Goal: Task Accomplishment & Management: Complete application form

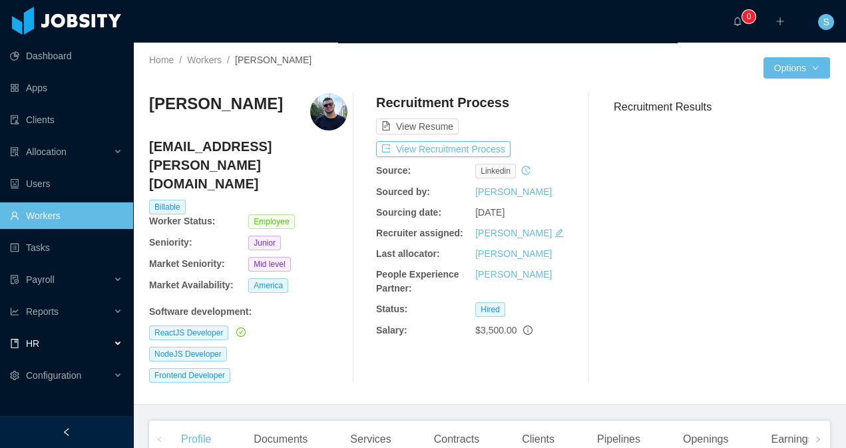
scroll to position [43, 0]
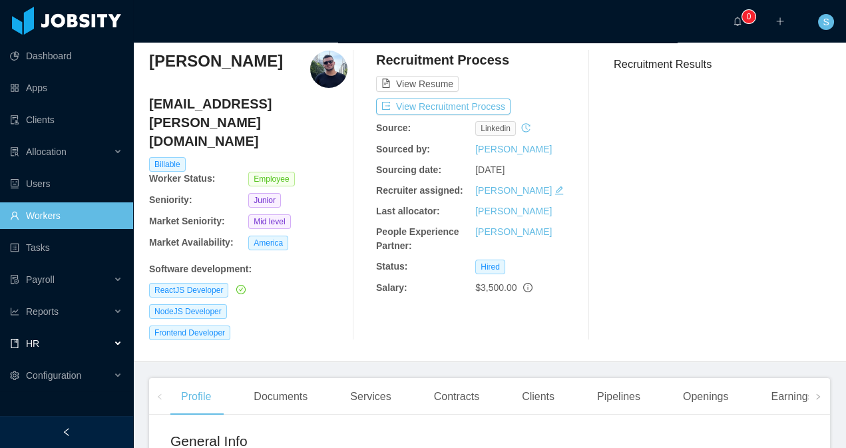
click at [104, 343] on div "HR" at bounding box center [66, 343] width 133 height 27
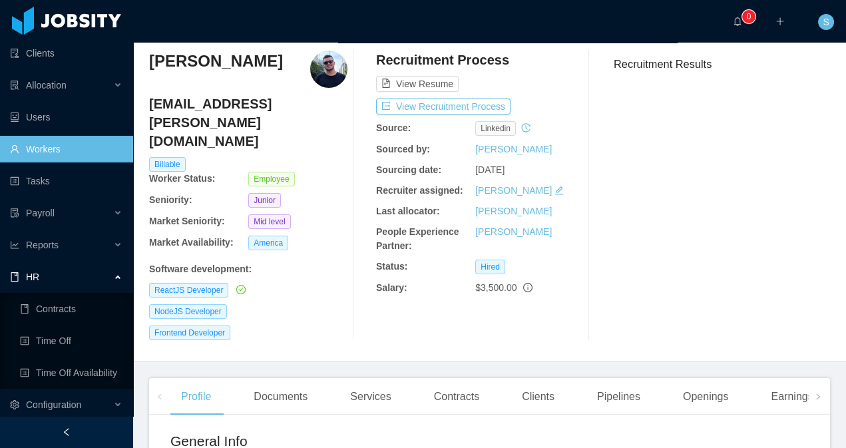
scroll to position [71, 0]
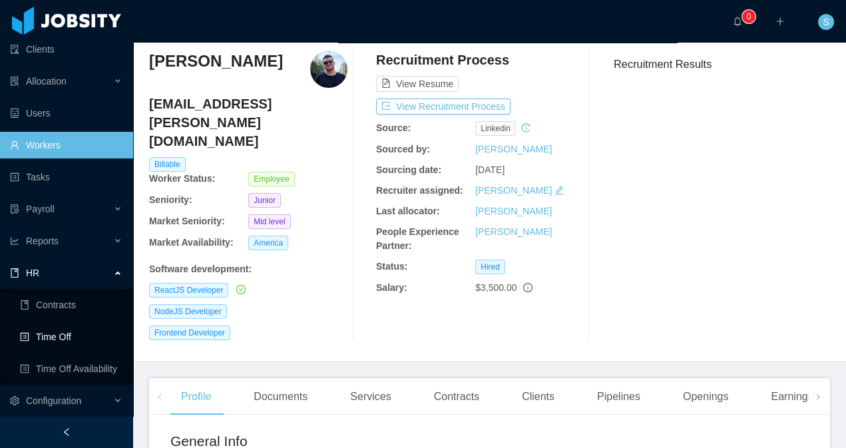
click at [64, 338] on link "Time Off" at bounding box center [71, 336] width 102 height 27
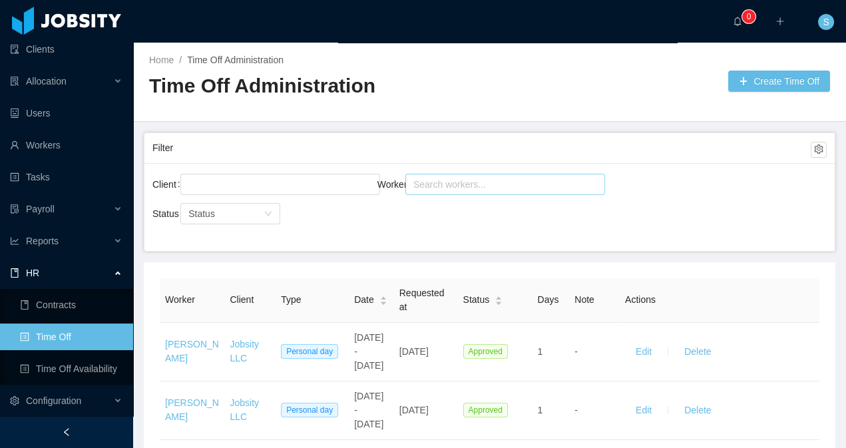
click at [494, 183] on div "Search workers..." at bounding box center [499, 184] width 172 height 13
type input "**********"
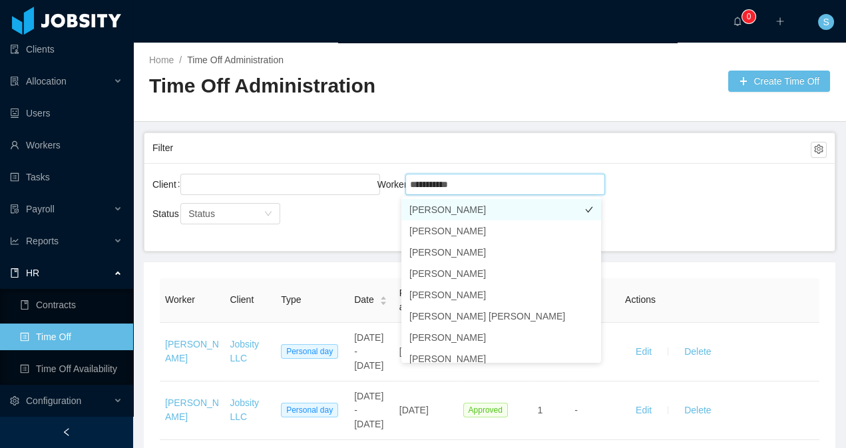
click at [506, 208] on li "[PERSON_NAME]" at bounding box center [501, 209] width 200 height 21
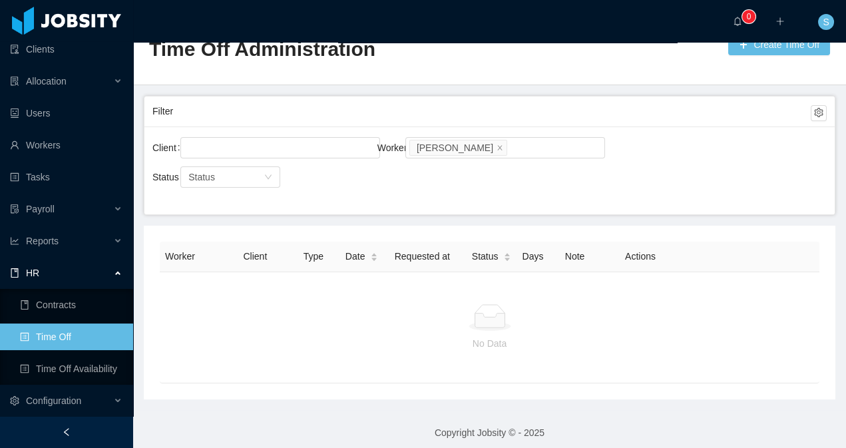
scroll to position [43, 0]
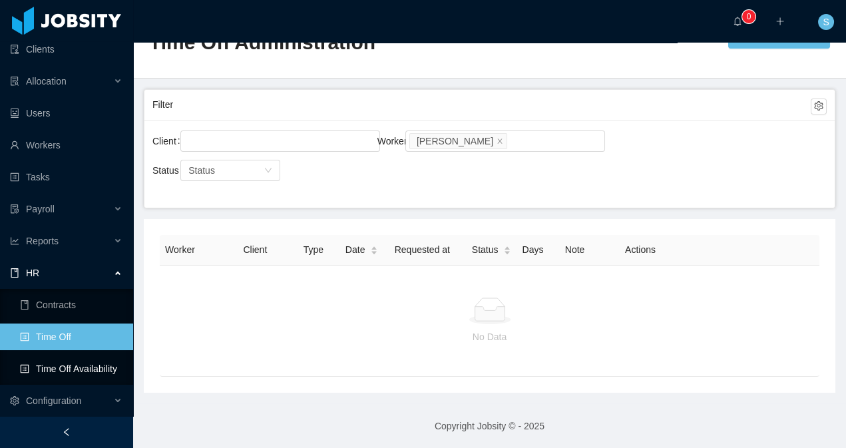
click at [71, 367] on link "Time Off Availability" at bounding box center [71, 368] width 102 height 27
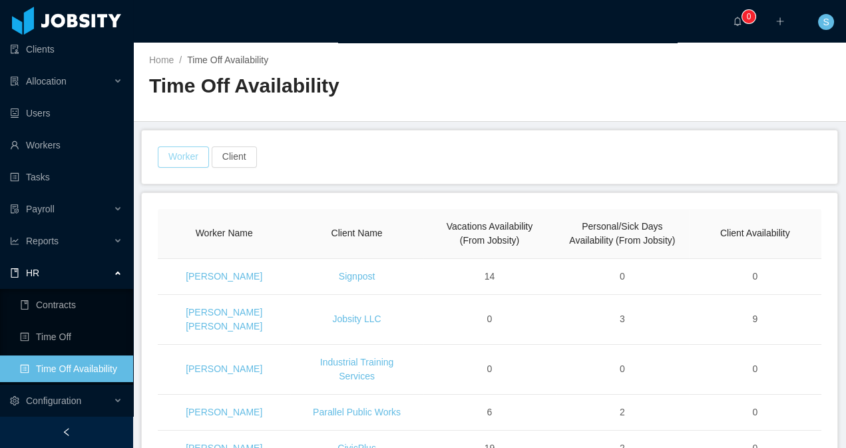
click at [197, 152] on button "Worker" at bounding box center [183, 156] width 51 height 21
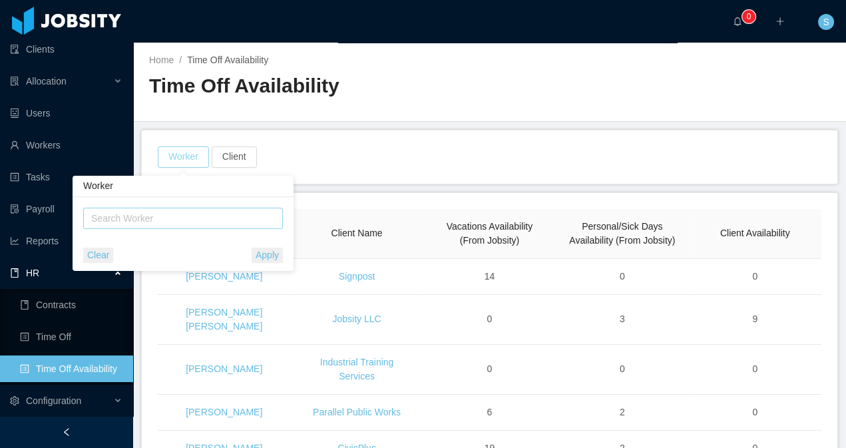
click at [181, 224] on div "Search Worker" at bounding box center [177, 218] width 172 height 13
type input "********"
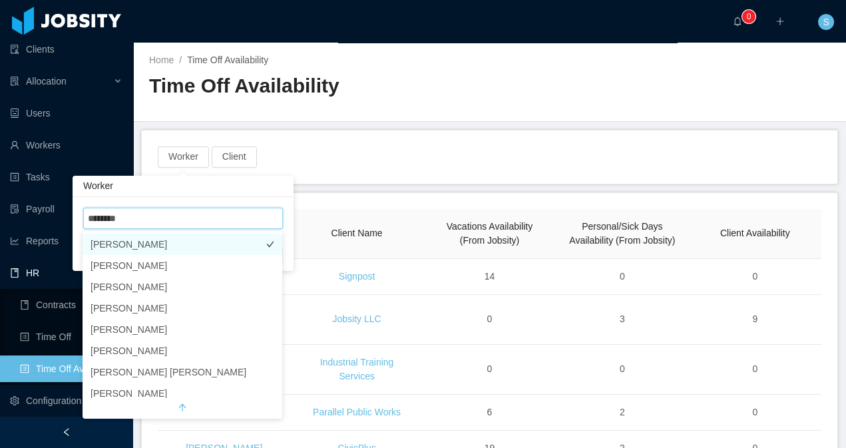
click at [156, 240] on li "[PERSON_NAME]" at bounding box center [182, 244] width 200 height 21
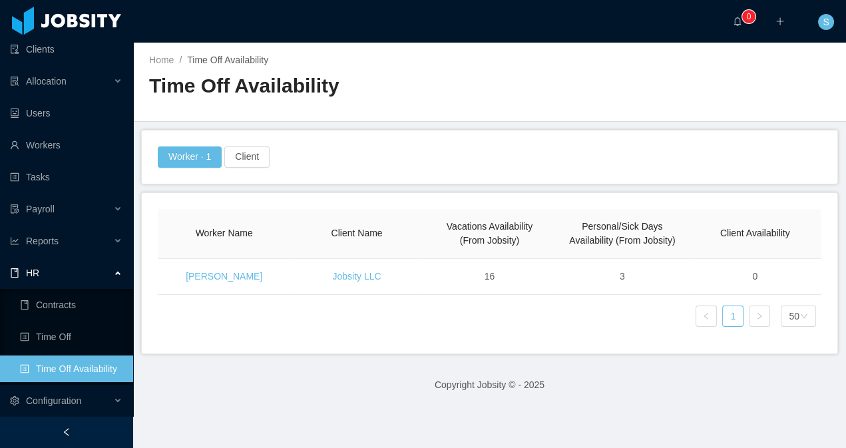
click at [79, 367] on link "Time Off Availability" at bounding box center [71, 368] width 102 height 27
click at [62, 367] on link "Time Off Availability" at bounding box center [71, 368] width 102 height 27
click at [78, 369] on link "Time Off Availability" at bounding box center [71, 368] width 102 height 27
click at [72, 337] on link "Time Off" at bounding box center [71, 336] width 102 height 27
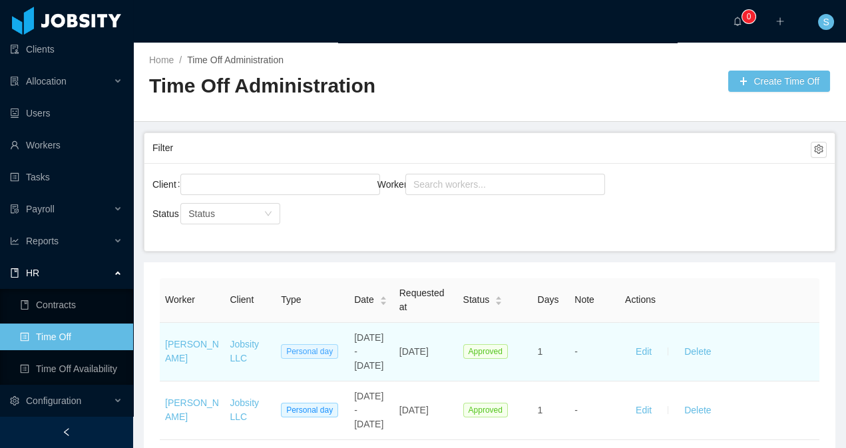
scroll to position [87, 0]
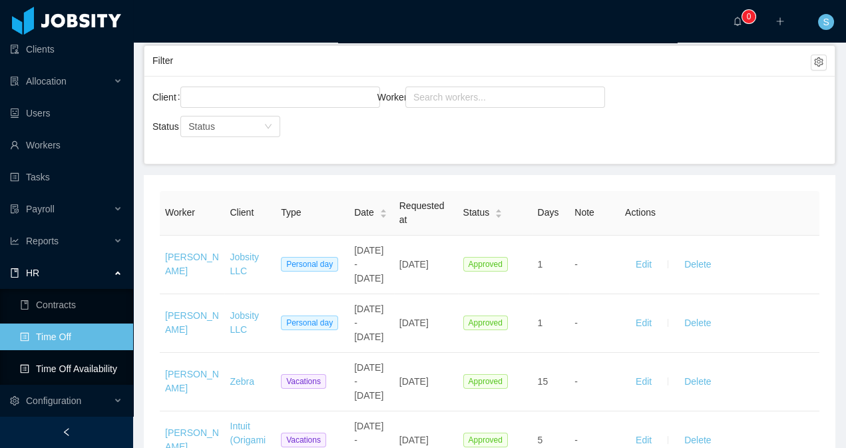
click at [78, 366] on link "Time Off Availability" at bounding box center [71, 368] width 102 height 27
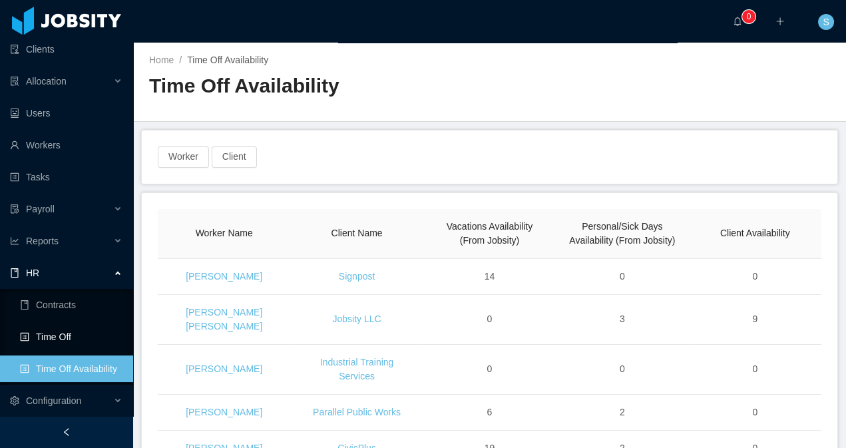
click at [67, 325] on link "Time Off" at bounding box center [71, 336] width 102 height 27
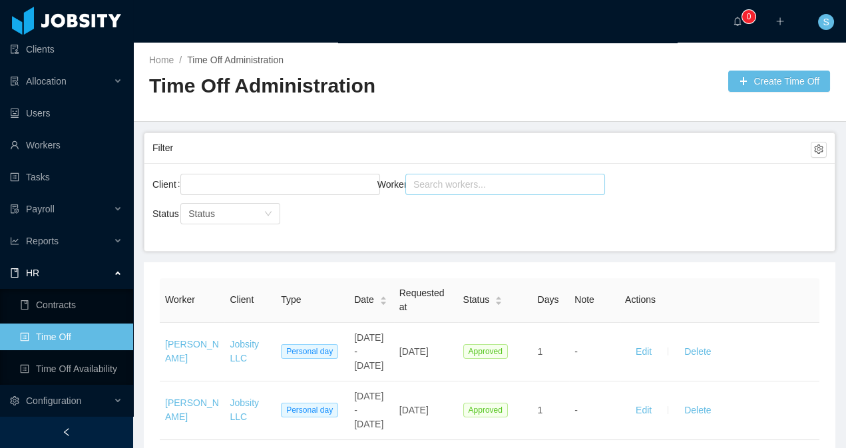
click at [428, 182] on div "Search workers..." at bounding box center [499, 184] width 172 height 13
click at [47, 361] on link "Time Off Availability" at bounding box center [71, 368] width 102 height 27
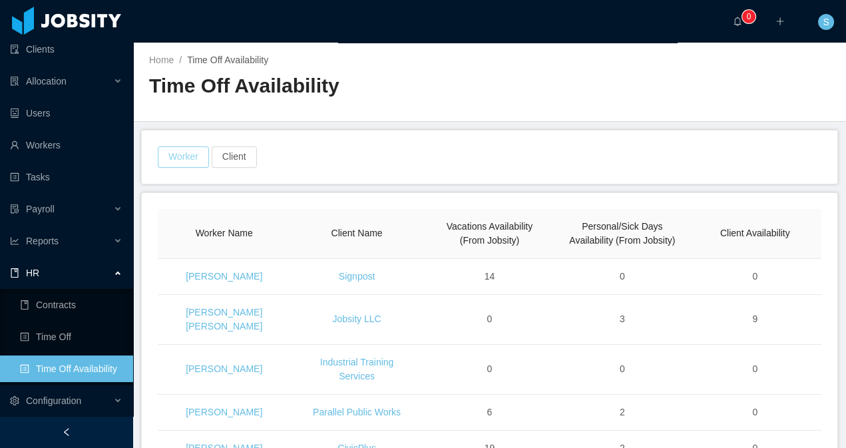
click at [170, 156] on button "Worker" at bounding box center [183, 156] width 51 height 21
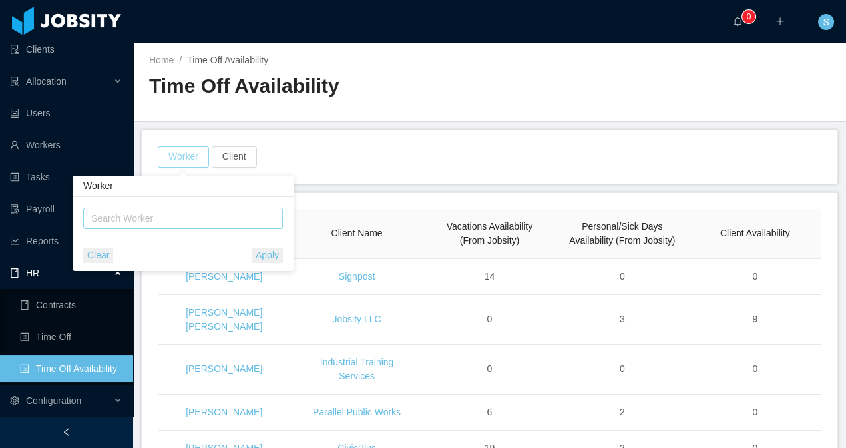
click at [198, 218] on div "Search Worker" at bounding box center [177, 218] width 172 height 13
type input "**********"
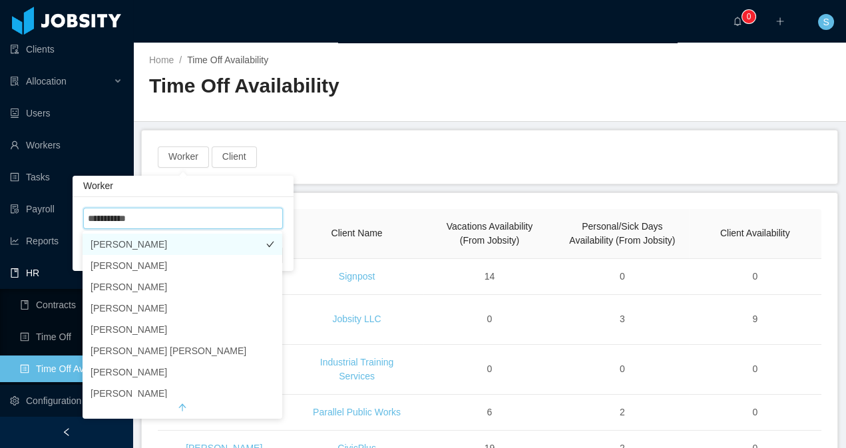
click at [188, 247] on li "[PERSON_NAME]" at bounding box center [182, 244] width 200 height 21
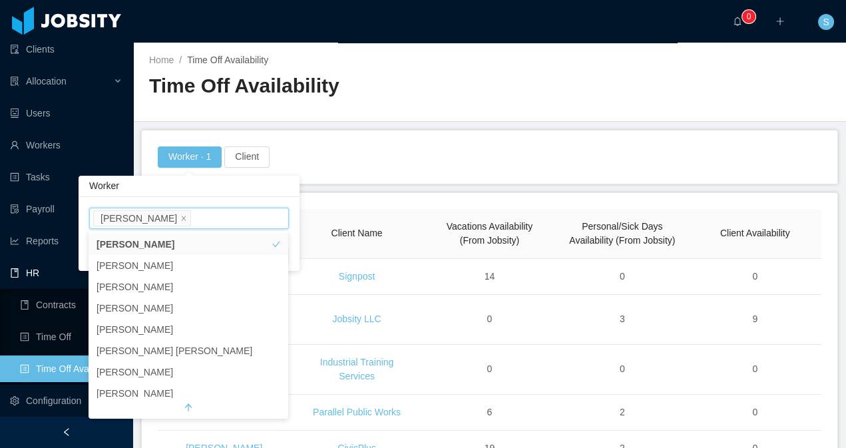
click at [363, 164] on div "Worker · 1 Client" at bounding box center [489, 156] width 666 height 21
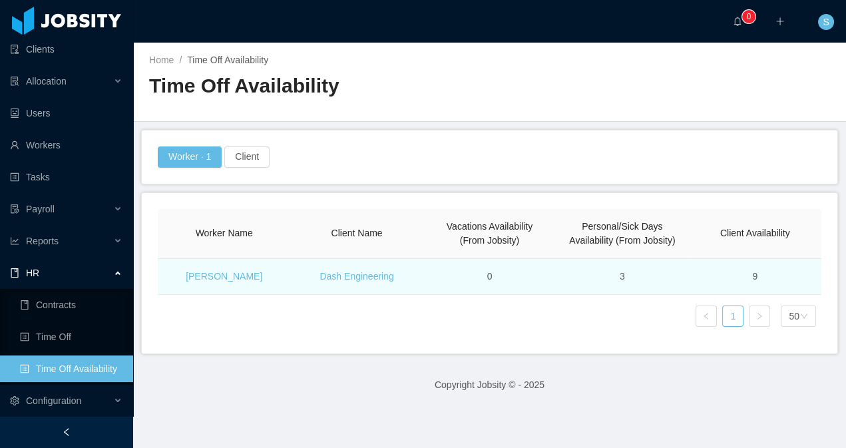
click at [254, 291] on td "[PERSON_NAME]" at bounding box center [224, 277] width 132 height 36
click at [230, 281] on link "[PERSON_NAME]" at bounding box center [224, 276] width 77 height 11
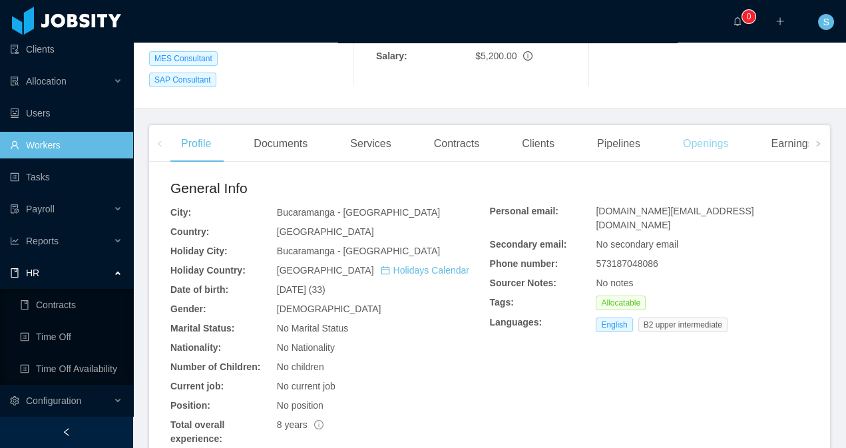
scroll to position [273, 0]
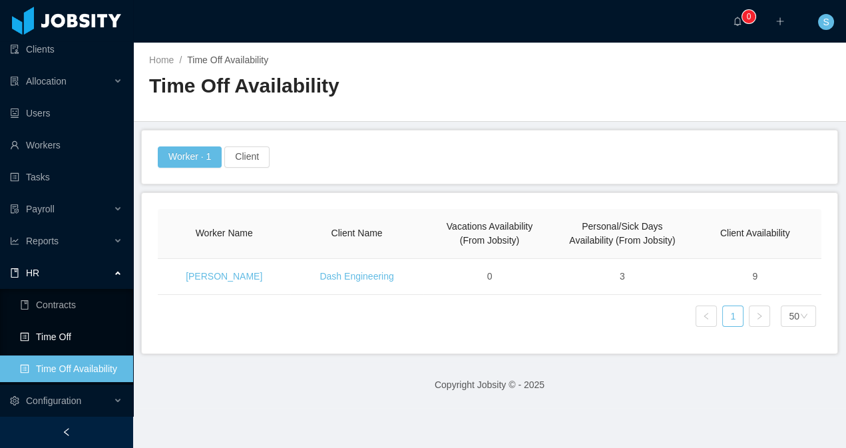
click at [65, 332] on link "Time Off" at bounding box center [71, 336] width 102 height 27
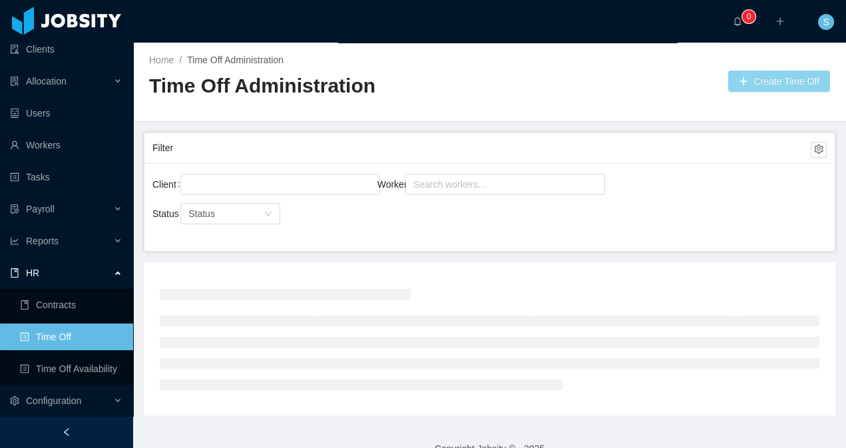
click at [782, 80] on button "Create Time Off" at bounding box center [779, 81] width 102 height 21
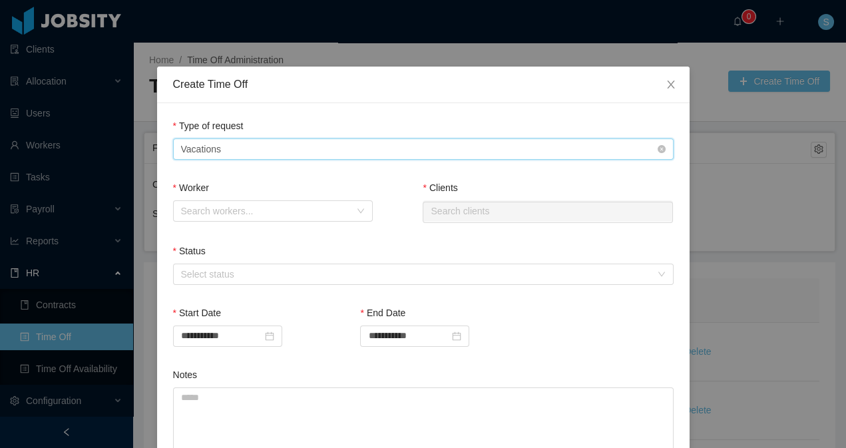
click at [265, 155] on div "Type of Request Vacations" at bounding box center [419, 149] width 476 height 20
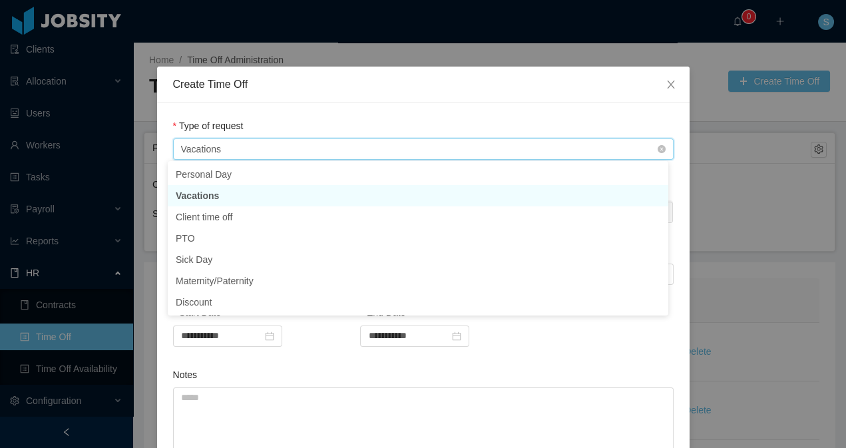
click at [265, 155] on div "Type of Request Vacations" at bounding box center [419, 149] width 476 height 20
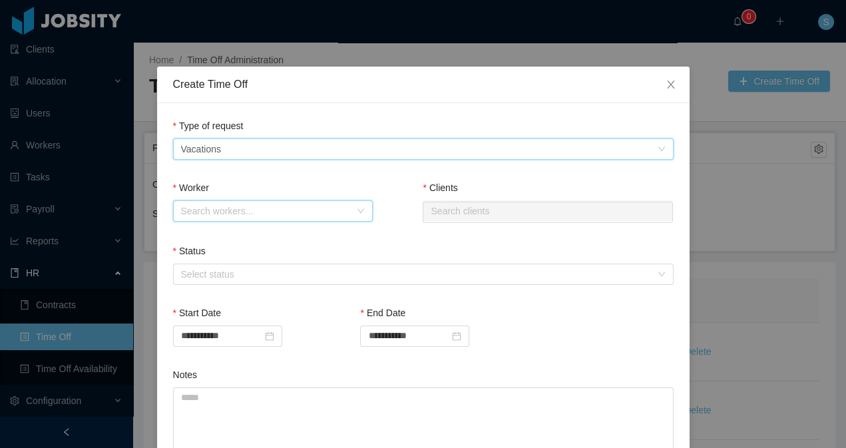
click at [256, 218] on div "Search workers..." at bounding box center [268, 211] width 175 height 20
type input "*****"
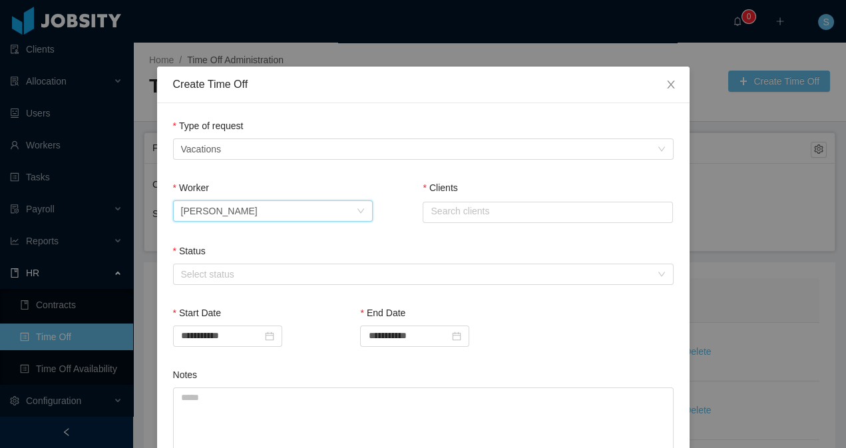
click at [537, 224] on div "Clients Search clients" at bounding box center [547, 204] width 250 height 47
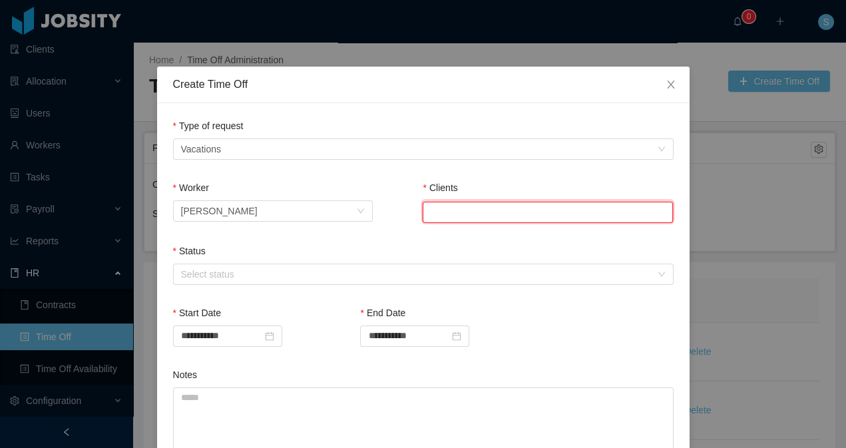
click at [535, 210] on input "text" at bounding box center [547, 212] width 250 height 21
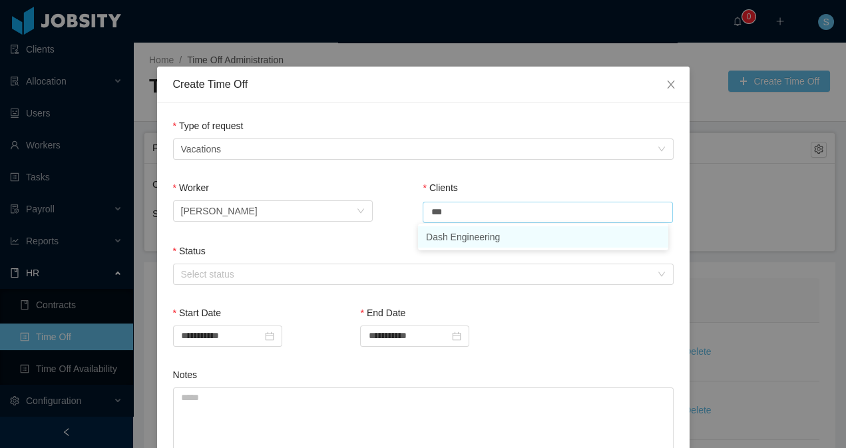
click at [516, 233] on li "Dash Engineering" at bounding box center [543, 236] width 250 height 21
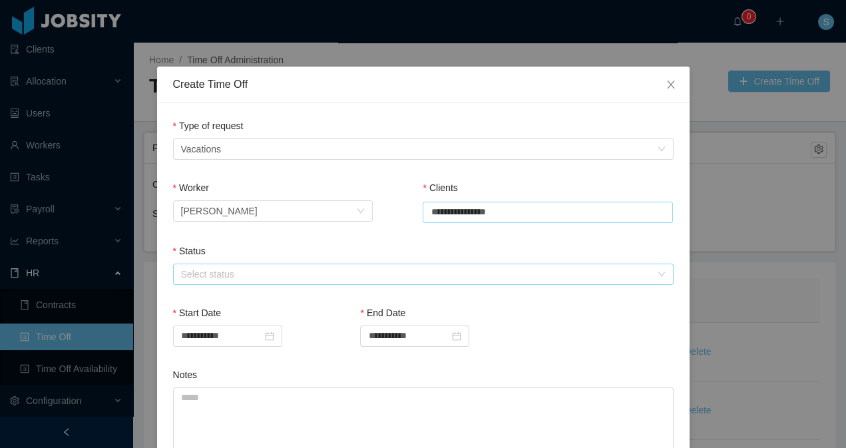
click at [402, 267] on div "Select status" at bounding box center [416, 273] width 470 height 13
type input "**********"
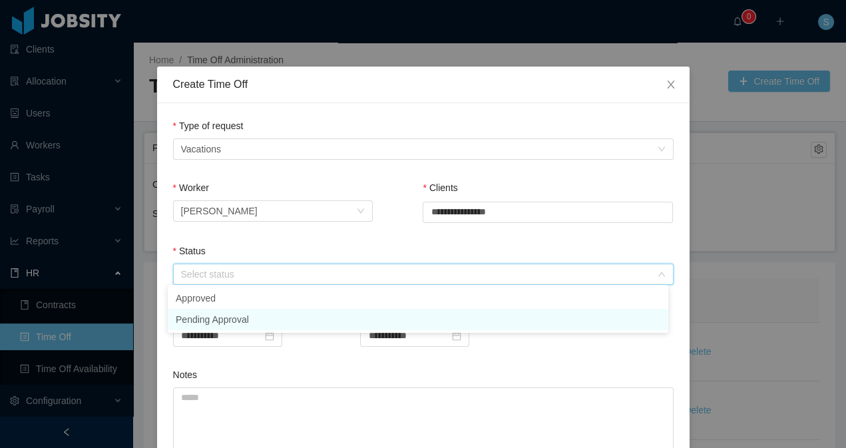
click at [356, 319] on li "Pending Approval" at bounding box center [418, 319] width 500 height 21
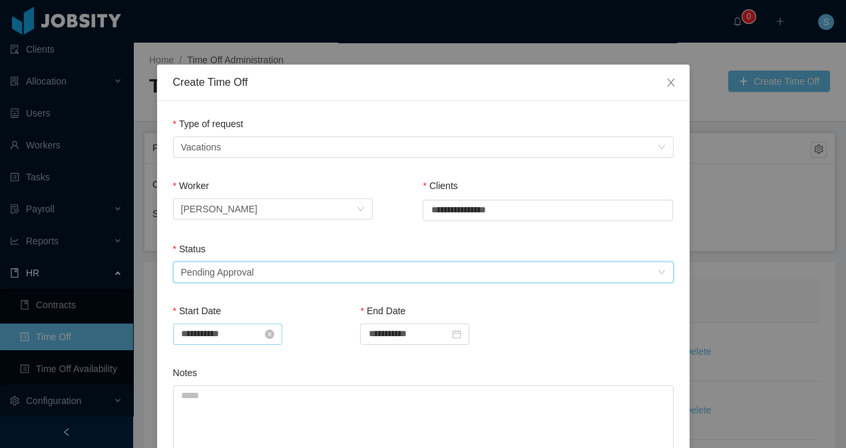
scroll to position [2, 0]
click at [241, 339] on input "**********" at bounding box center [227, 333] width 109 height 21
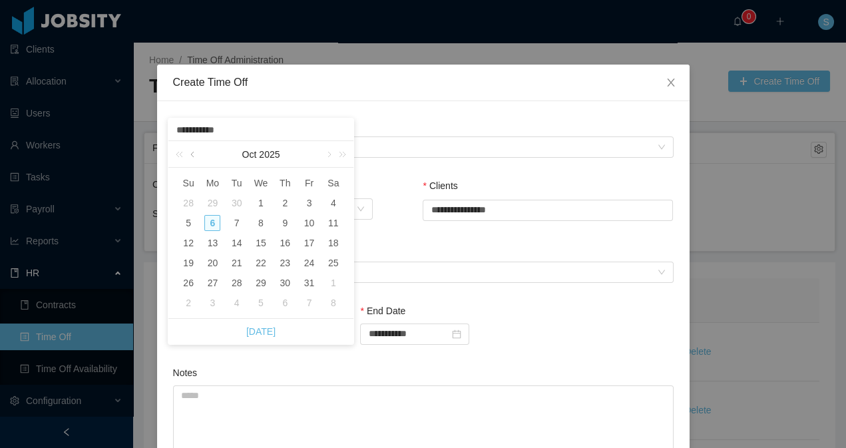
click at [193, 158] on link at bounding box center [194, 154] width 12 height 27
click at [310, 243] on div "19" at bounding box center [309, 243] width 16 height 16
type input "**********"
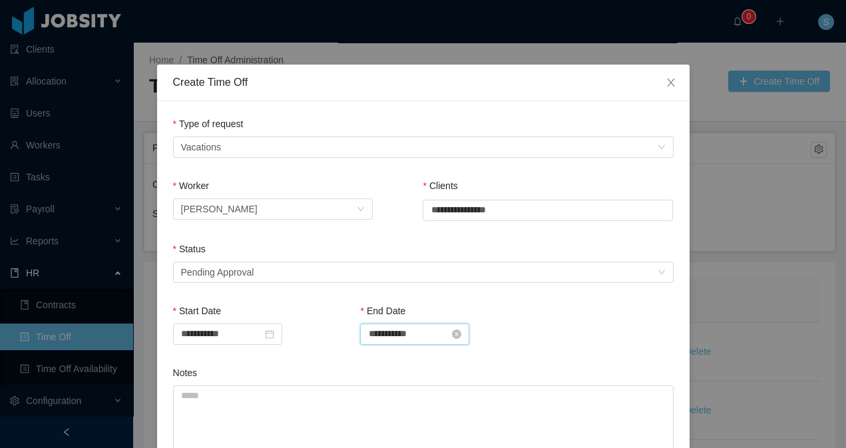
click at [387, 328] on input "**********" at bounding box center [414, 333] width 109 height 21
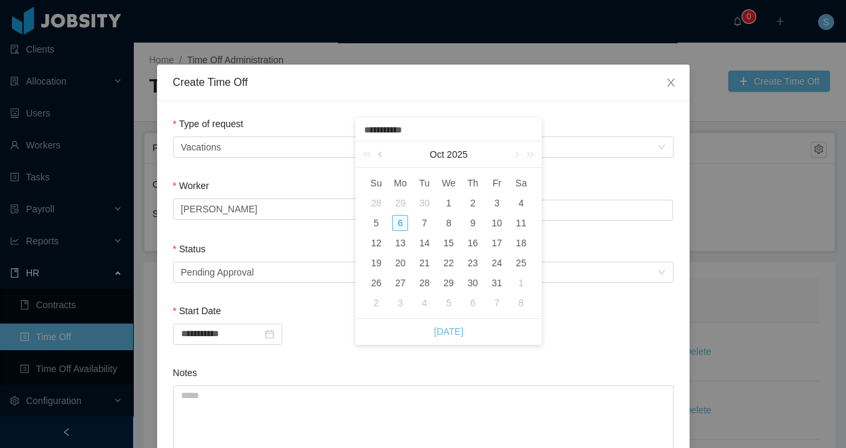
click at [381, 152] on link at bounding box center [381, 154] width 12 height 27
click at [396, 263] on div "22" at bounding box center [400, 263] width 16 height 16
type input "**********"
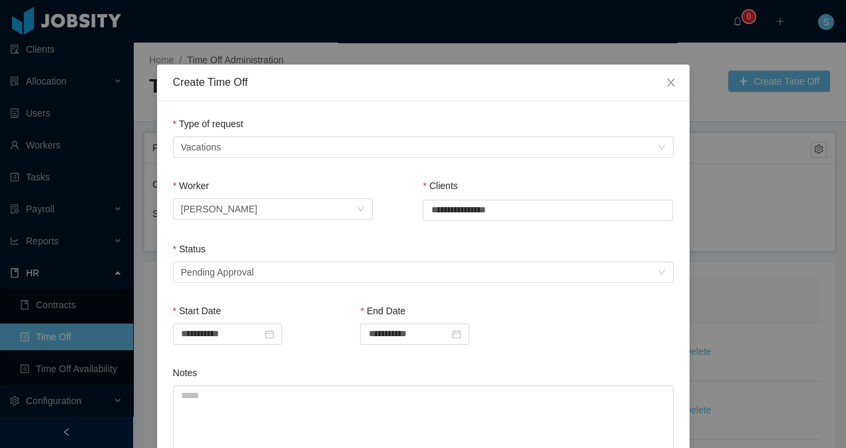
click at [332, 367] on div "Notes" at bounding box center [423, 375] width 500 height 19
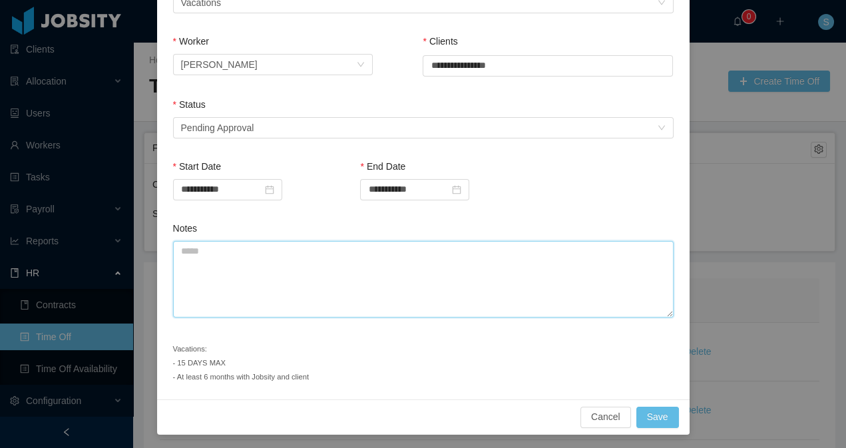
click at [311, 297] on textarea "Notes" at bounding box center [423, 279] width 500 height 77
type textarea "**********"
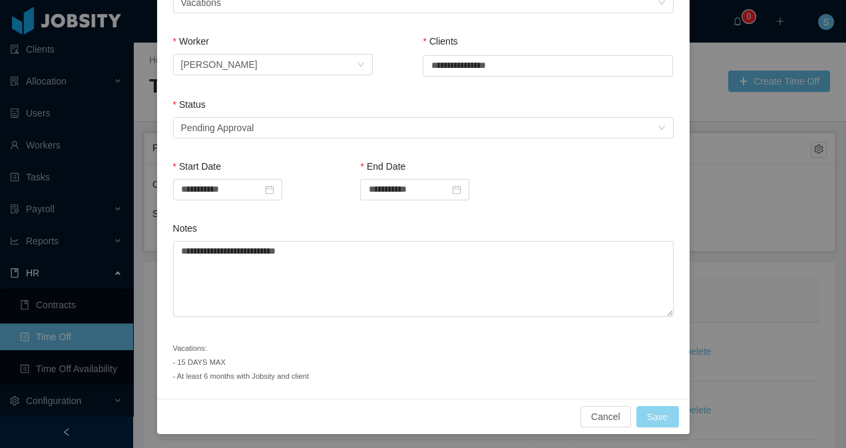
click at [644, 416] on button "Save" at bounding box center [657, 416] width 43 height 21
